Goal: Task Accomplishment & Management: Manage account settings

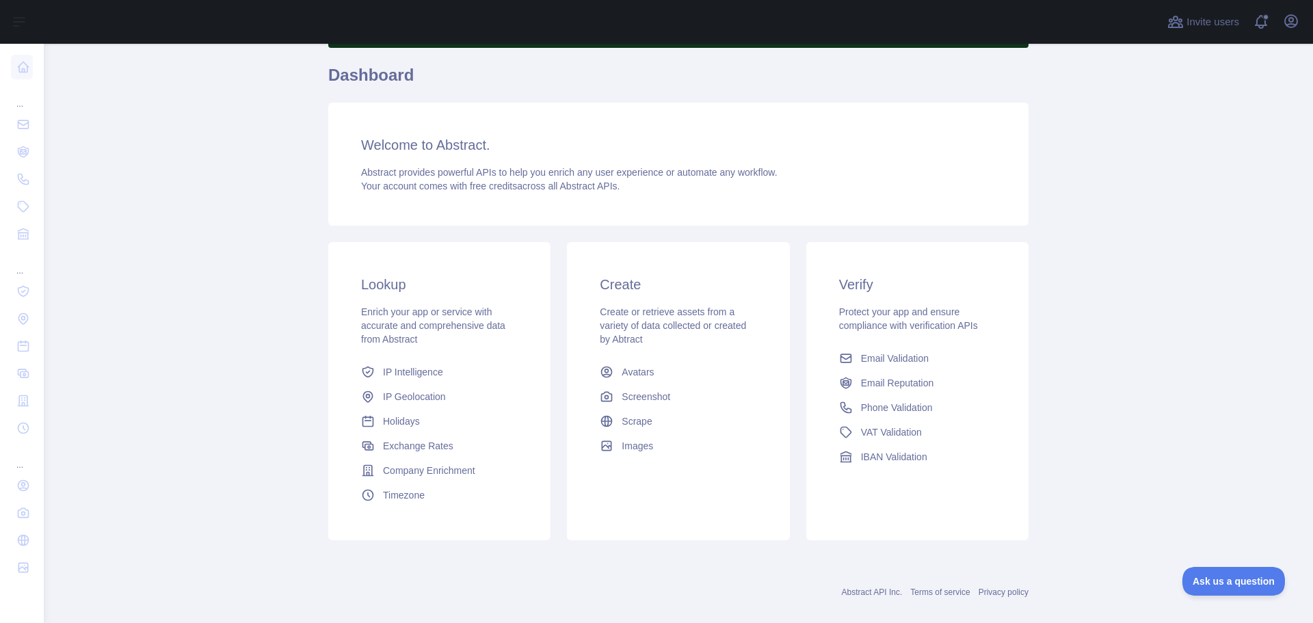
scroll to position [121, 0]
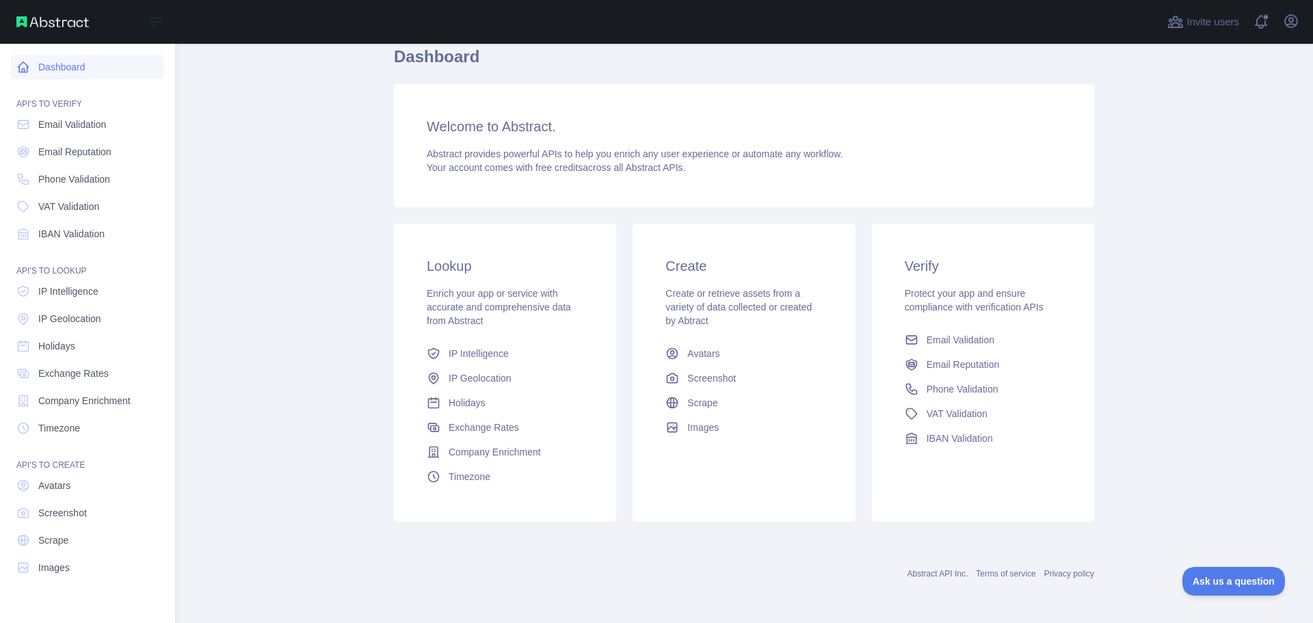
click at [68, 64] on link "Dashboard" at bounding box center [87, 67] width 153 height 25
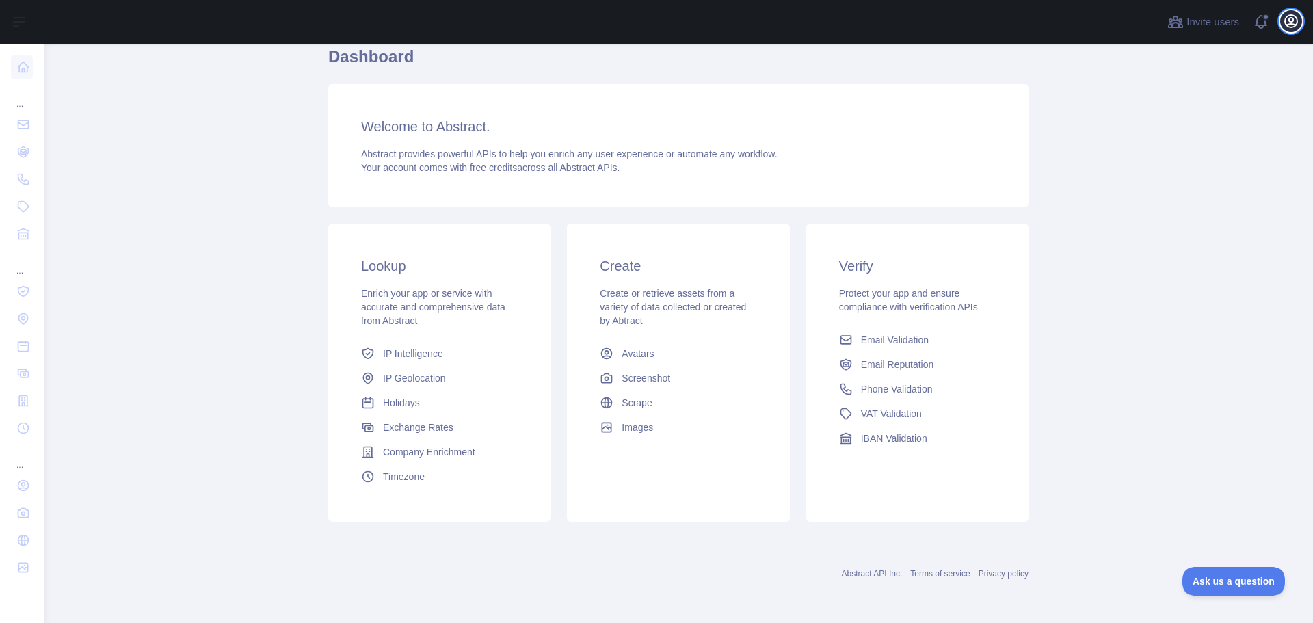
click at [1291, 22] on icon "button" at bounding box center [1291, 21] width 16 height 16
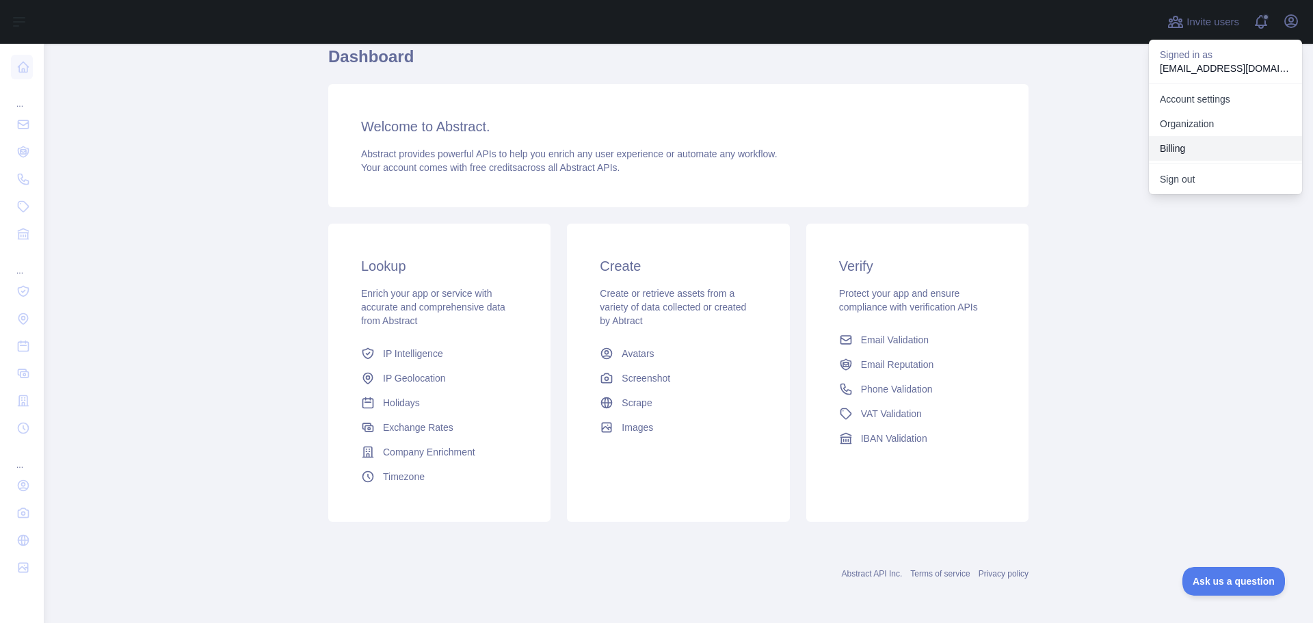
click at [1193, 144] on button "Billing" at bounding box center [1225, 148] width 153 height 25
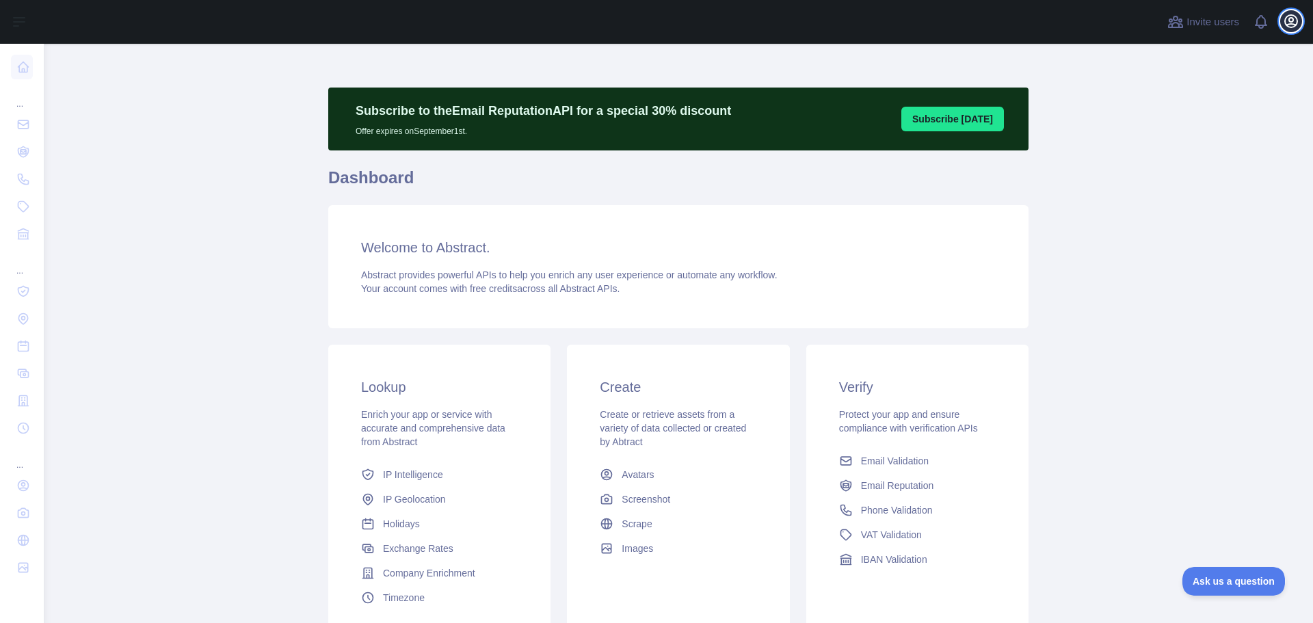
click at [1297, 20] on icon "button" at bounding box center [1291, 21] width 12 height 12
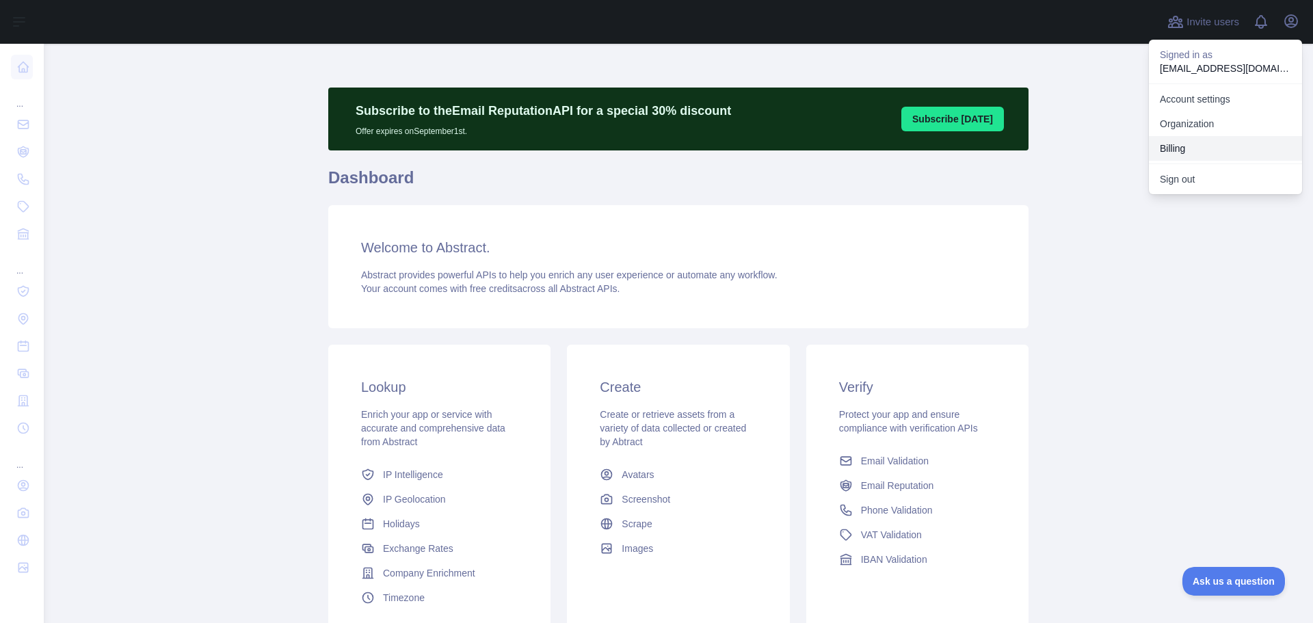
click at [1206, 145] on button "Billing" at bounding box center [1225, 148] width 153 height 25
